Goal: Find specific page/section: Find specific page/section

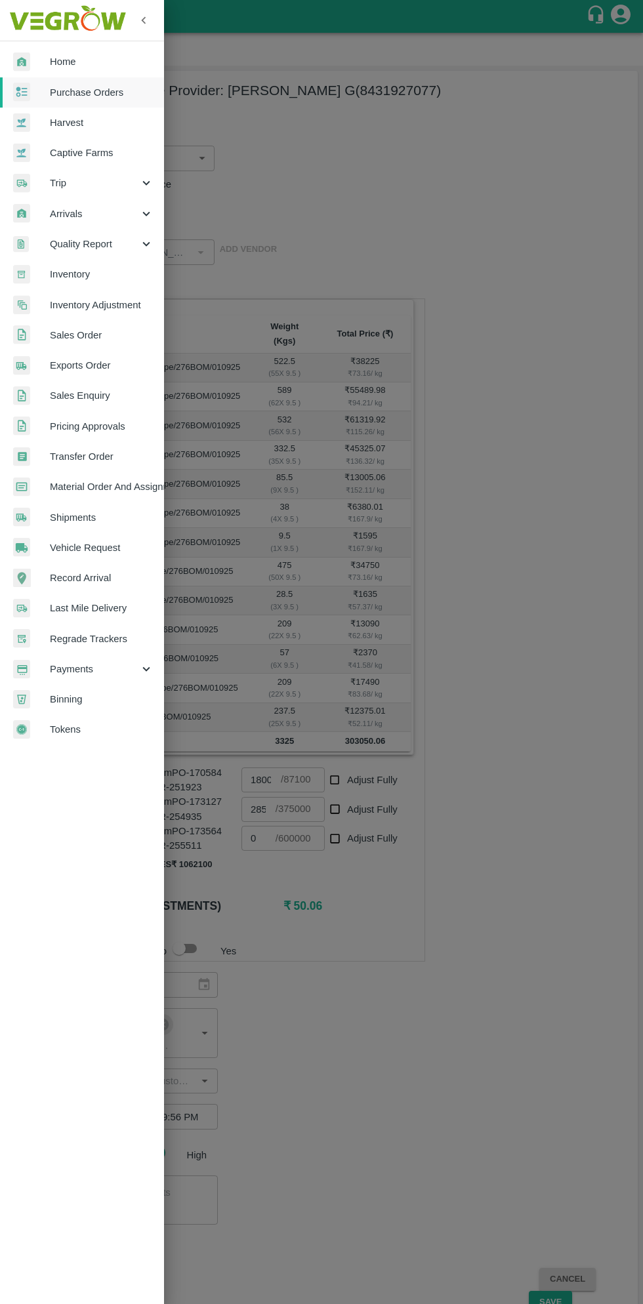
scroll to position [54, 0]
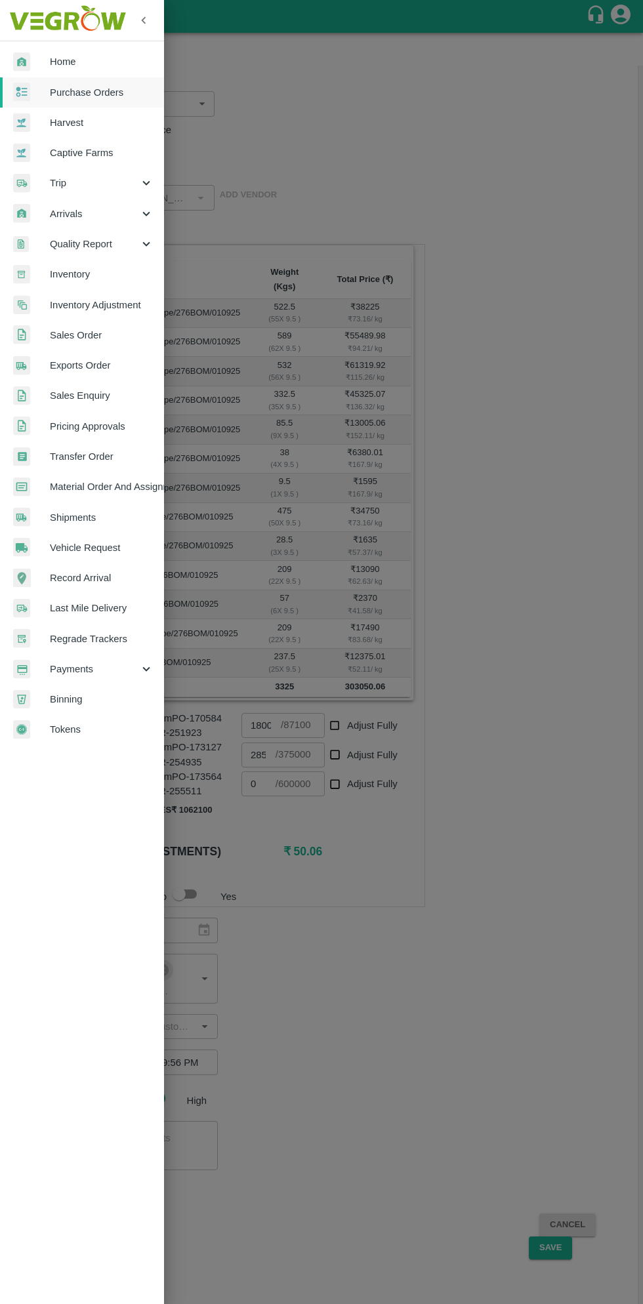
click at [506, 841] on div at bounding box center [321, 652] width 643 height 1304
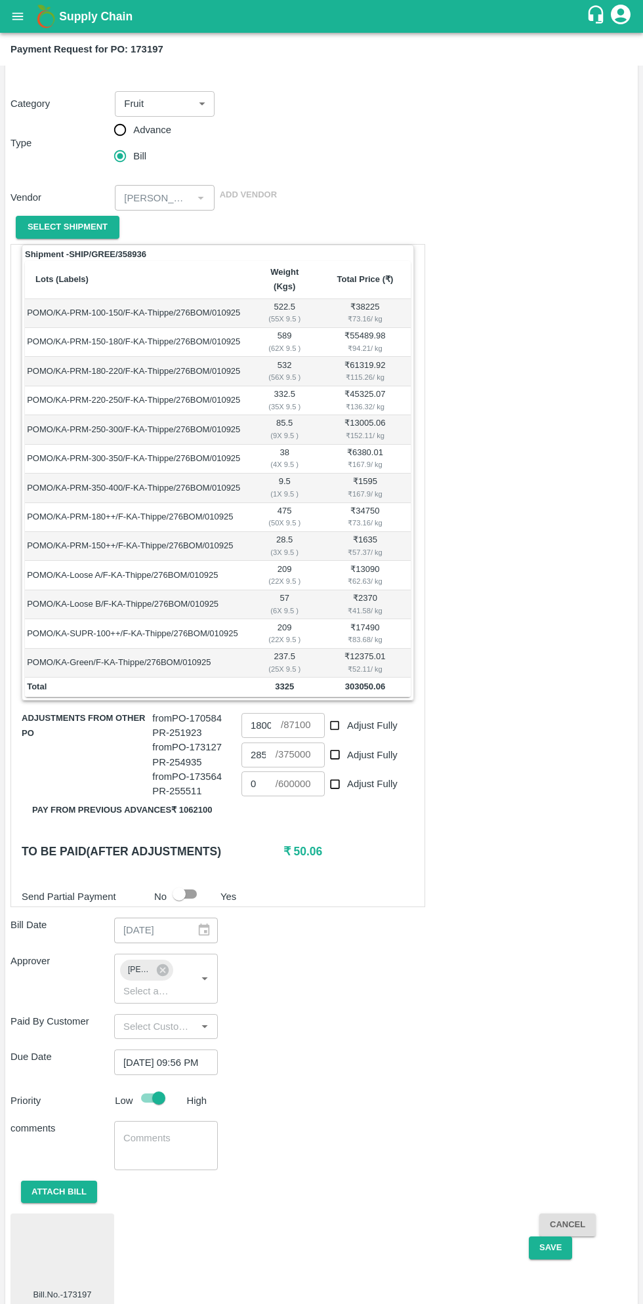
click at [63, 16] on b "Supply Chain" at bounding box center [95, 16] width 73 height 13
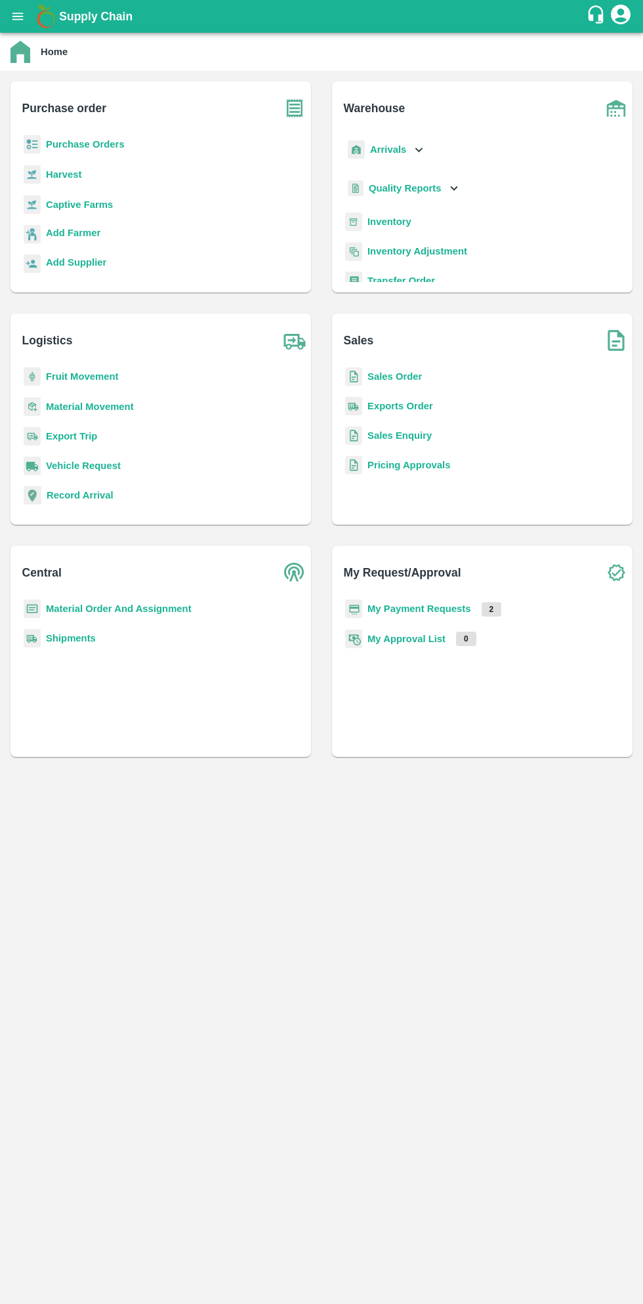
click at [27, 18] on button "open drawer" at bounding box center [18, 16] width 30 height 30
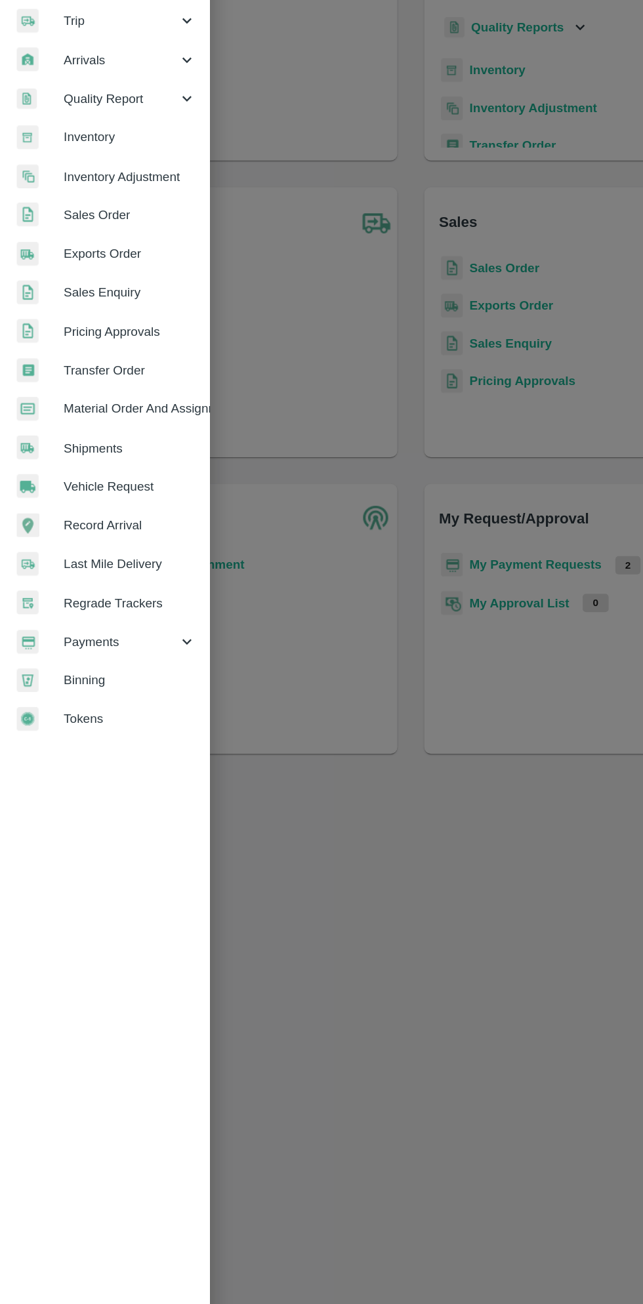
click at [93, 662] on span "Payments" at bounding box center [94, 669] width 89 height 14
click at [123, 693] on span "My Payment Requests" at bounding box center [106, 699] width 93 height 14
